Goal: Task Accomplishment & Management: Manage account settings

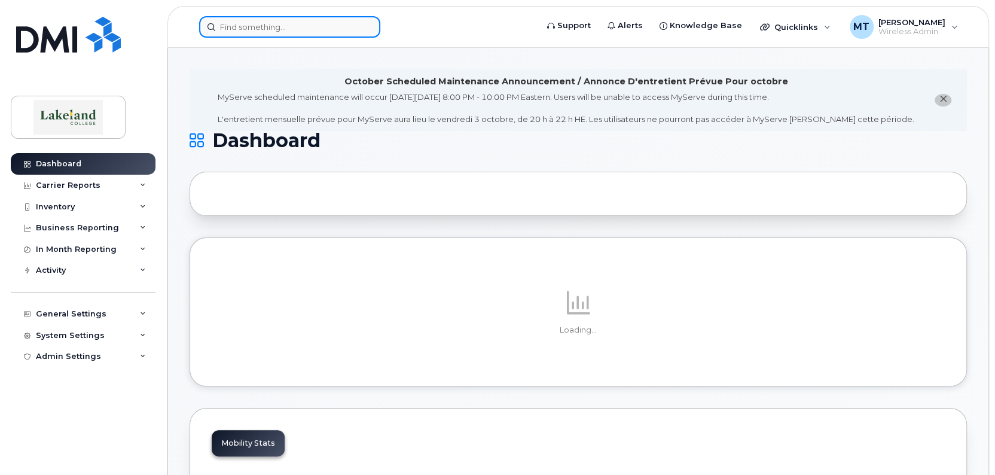
click at [315, 28] on input at bounding box center [289, 27] width 181 height 22
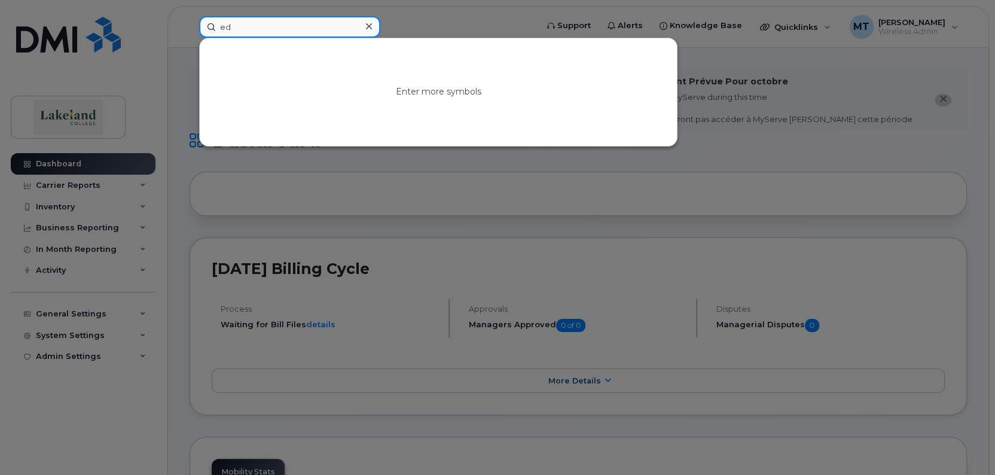
type input "e"
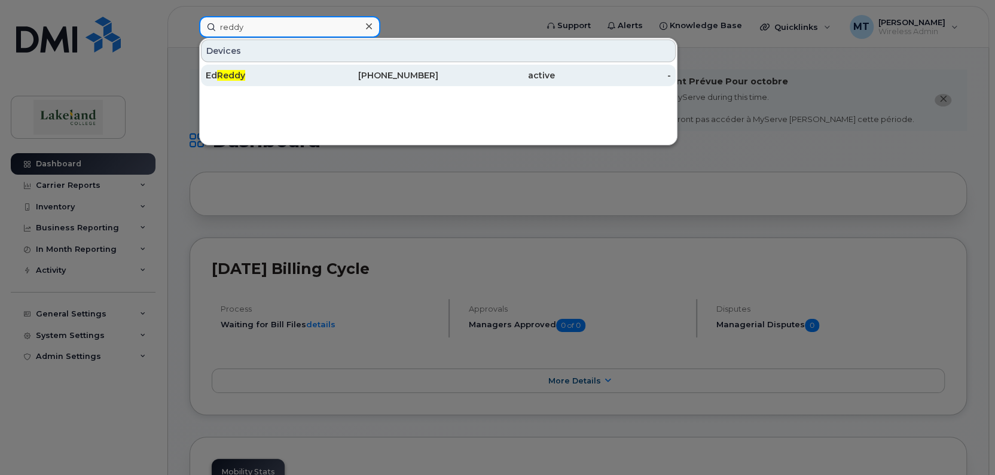
type input "reddy"
click at [274, 78] on div "Ed Reddy" at bounding box center [264, 75] width 117 height 12
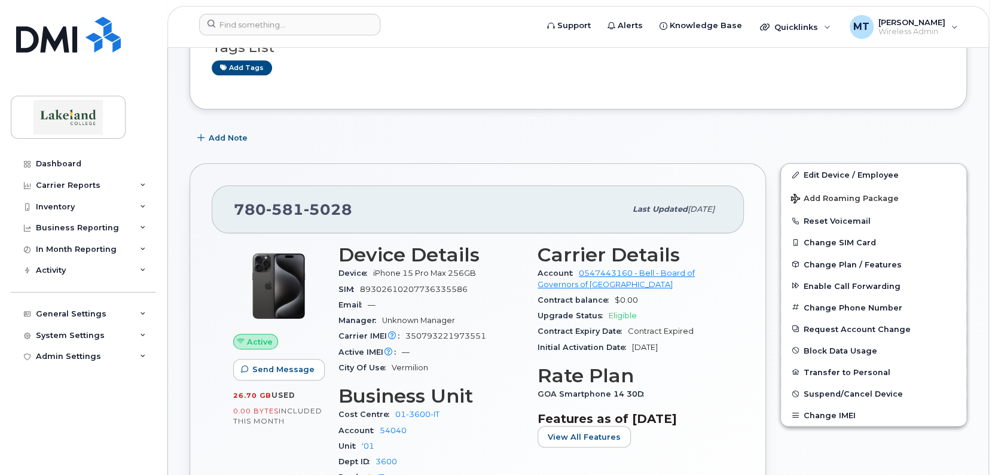
scroll to position [239, 0]
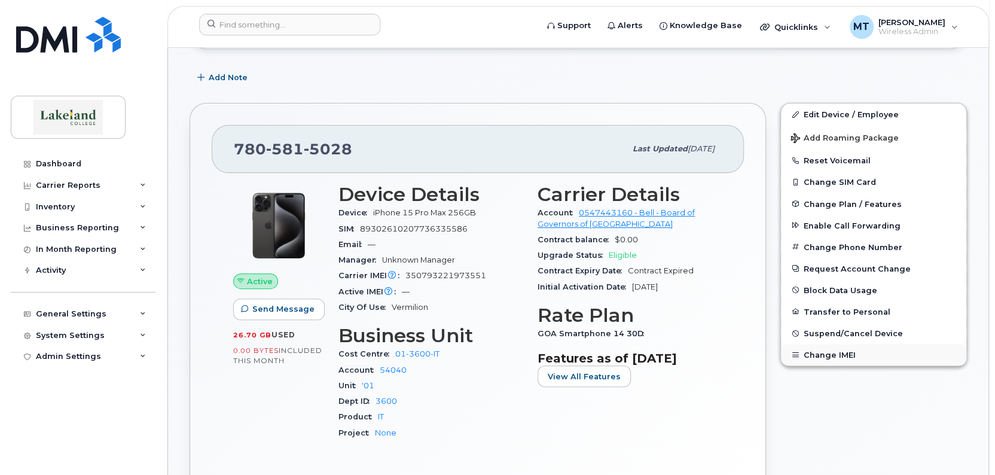
click at [813, 355] on button "Change IMEI" at bounding box center [873, 355] width 185 height 22
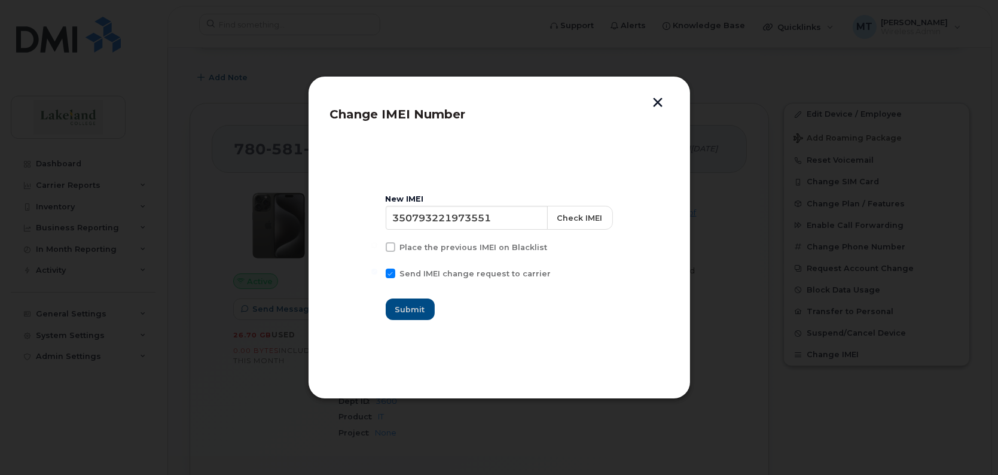
click at [401, 367] on section "New IMEI 350793221973551 Check IMEI Place the previous IMEI on Blacklist Send I…" at bounding box center [499, 257] width 338 height 239
click at [395, 221] on input "350793221973551" at bounding box center [466, 218] width 163 height 24
paste input "210662 906429 5"
click at [416, 216] on input "35 210662 906429 5" at bounding box center [466, 218] width 163 height 24
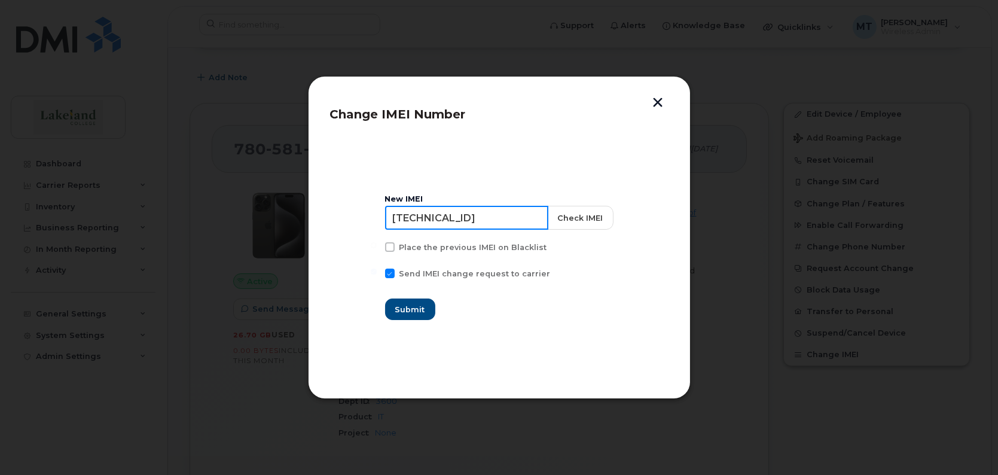
click at [454, 218] on input "35210662 906429 5" at bounding box center [466, 218] width 163 height 24
click at [495, 218] on input "35210662906429 5" at bounding box center [466, 218] width 163 height 24
type input "352106629064295"
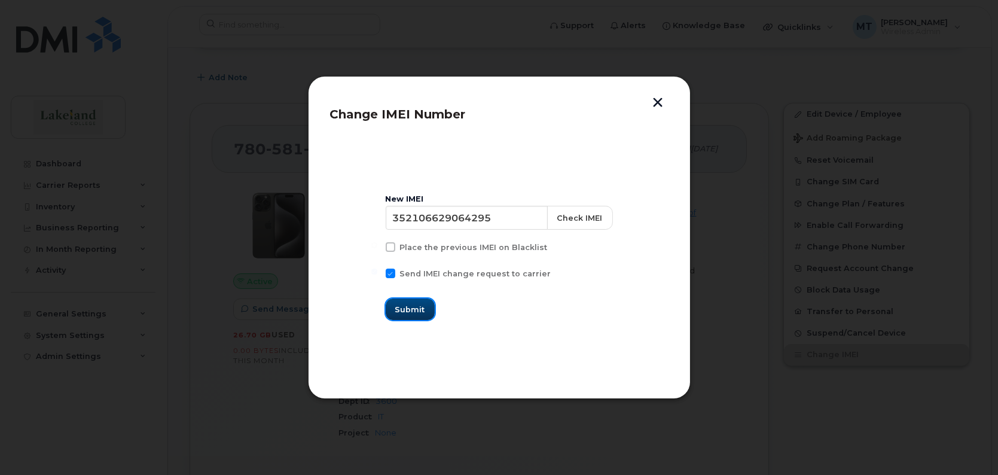
click at [422, 312] on span "Submit" at bounding box center [410, 309] width 30 height 11
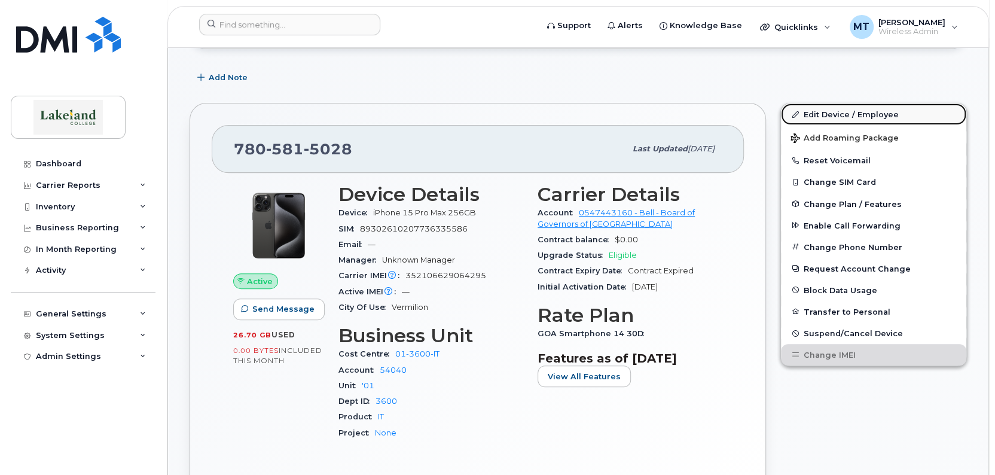
click at [852, 115] on link "Edit Device / Employee" at bounding box center [873, 114] width 185 height 22
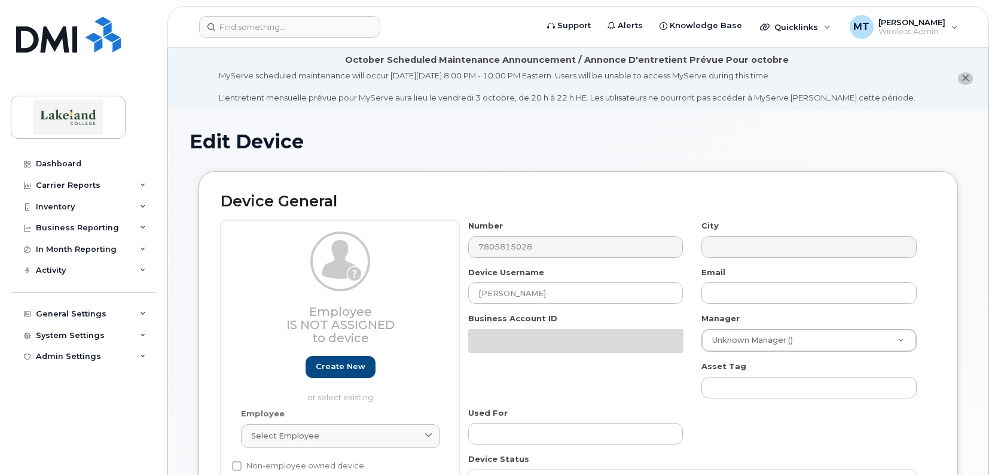
select select "5835175"
select select "5835244"
select select "5835277"
select select "5835289"
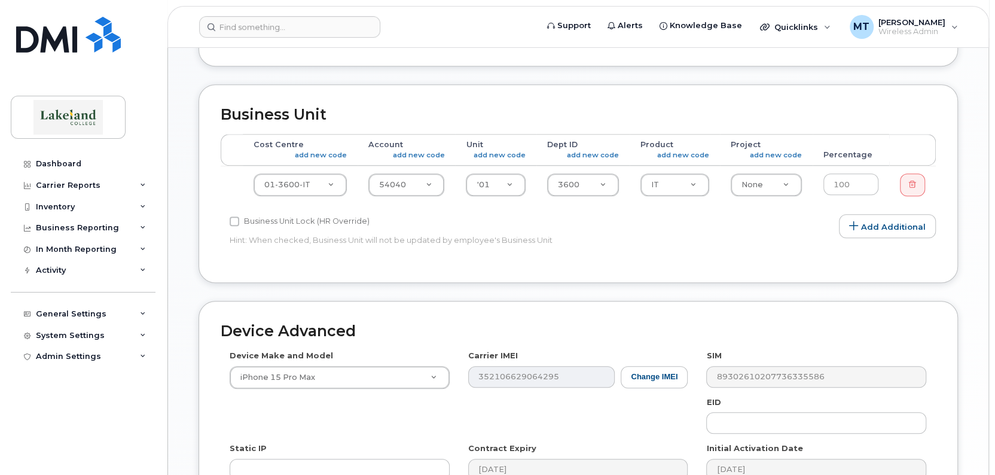
scroll to position [538, 0]
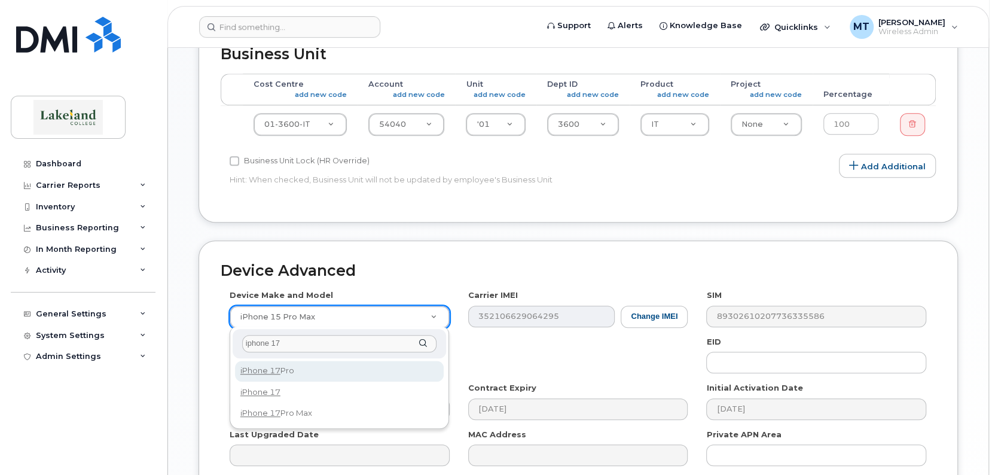
type input "iphone 17"
select select "3443"
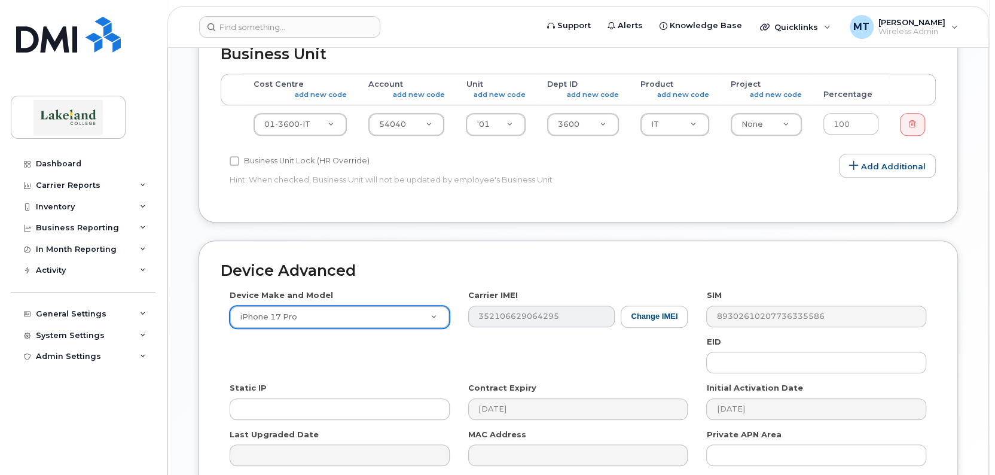
scroll to position [659, 0]
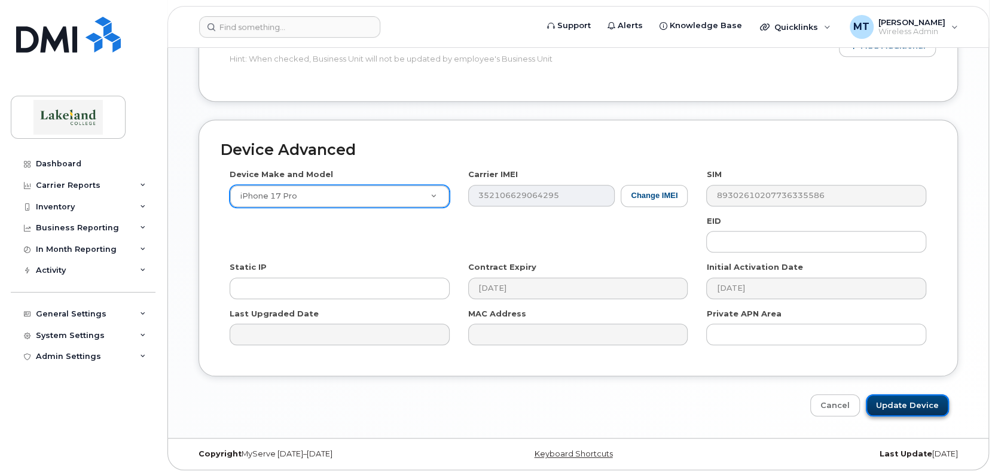
click at [895, 401] on input "Update Device" at bounding box center [907, 405] width 83 height 22
type input "Saving..."
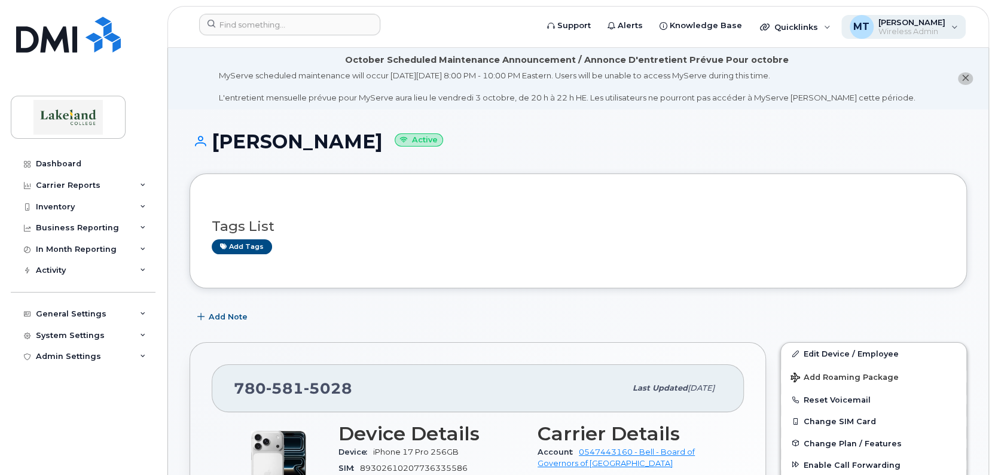
click at [899, 27] on span "Wireless Admin" at bounding box center [911, 32] width 67 height 10
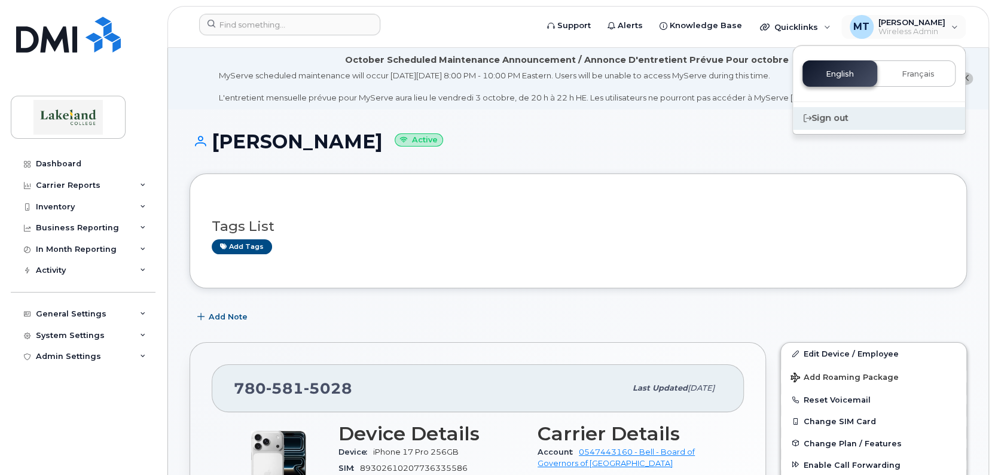
click at [817, 115] on div "Sign out" at bounding box center [879, 118] width 172 height 22
